Goal: Information Seeking & Learning: Learn about a topic

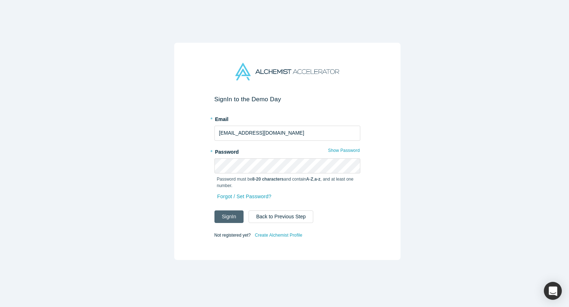
click at [226, 215] on button "Sign In" at bounding box center [228, 216] width 29 height 13
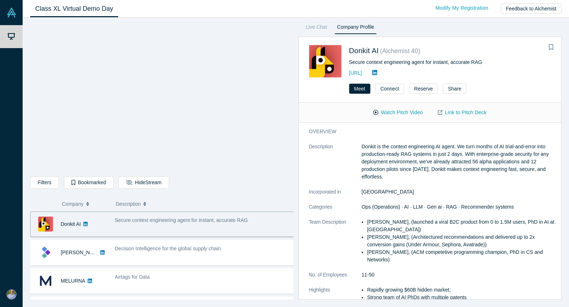
click at [109, 225] on div "Donkit AI" at bounding box center [71, 224] width 80 height 25
click at [202, 199] on button "Description" at bounding box center [202, 203] width 173 height 15
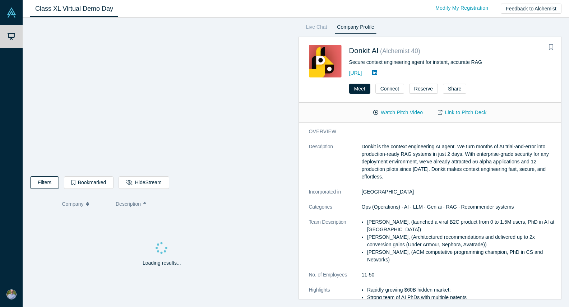
click at [44, 181] on button "Filters" at bounding box center [44, 182] width 29 height 13
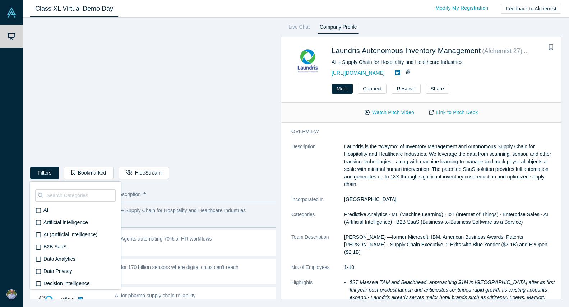
click at [200, 187] on button "Description" at bounding box center [193, 194] width 155 height 15
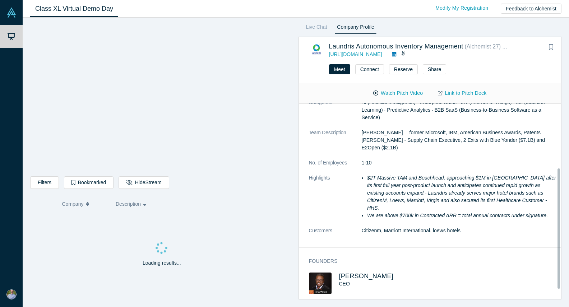
scroll to position [90, 0]
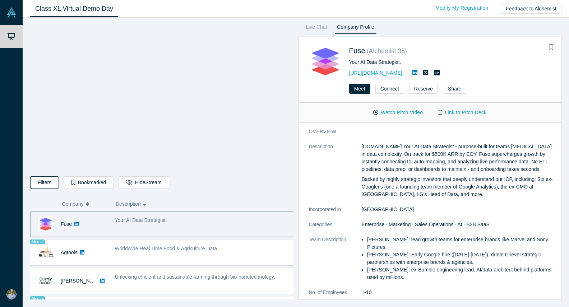
click at [43, 185] on button "Filters" at bounding box center [44, 182] width 29 height 13
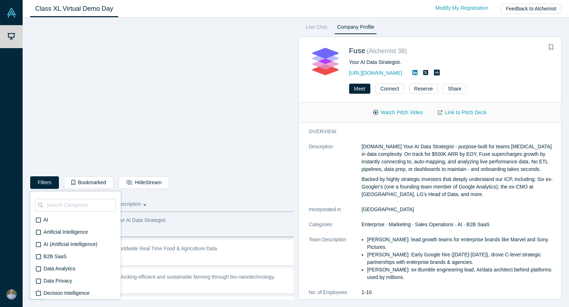
click at [247, 186] on div "Filters AI Artificial Intelligence AI (Artificial Intelligence) B2B SaaS Data A…" at bounding box center [161, 183] width 263 height 15
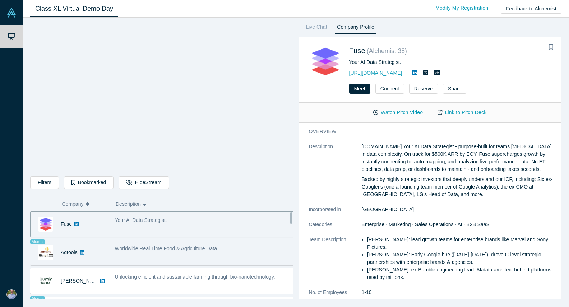
drag, startPoint x: 246, startPoint y: 259, endPoint x: 239, endPoint y: 256, distance: 8.3
click at [239, 256] on div "Worldwide Real Time Food & Agriculture Data" at bounding box center [204, 252] width 187 height 23
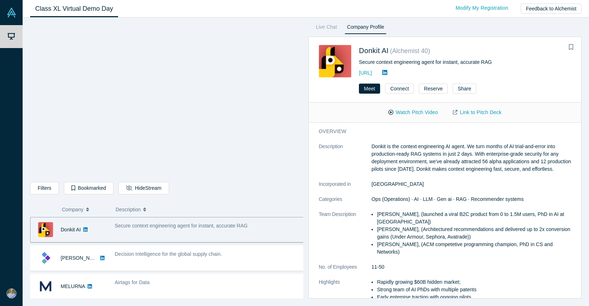
click at [33, 10] on link "Class XL Virtual Demo Day" at bounding box center [74, 8] width 88 height 17
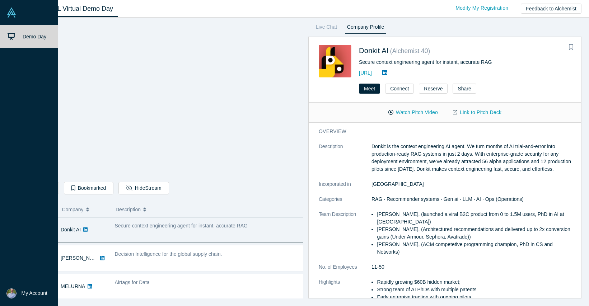
click at [19, 40] on link "Demo Day" at bounding box center [31, 36] width 63 height 23
